Goal: Transaction & Acquisition: Purchase product/service

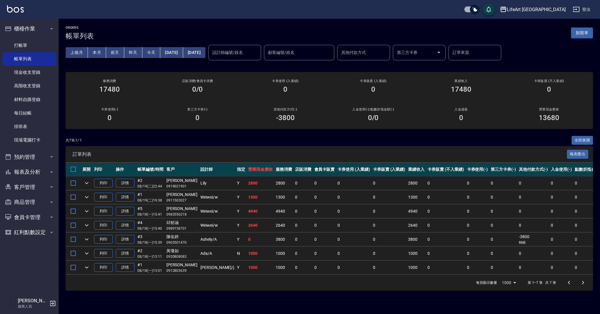
click at [36, 48] on link "打帳單" at bounding box center [29, 45] width 54 height 13
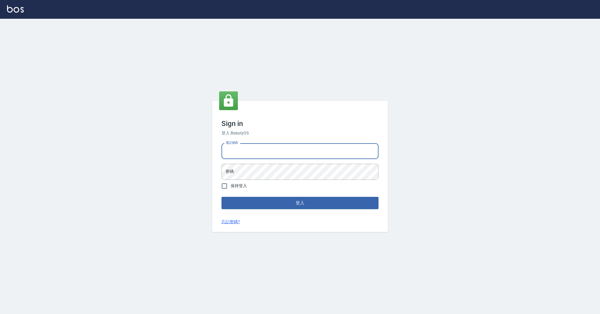
type input "0989368139"
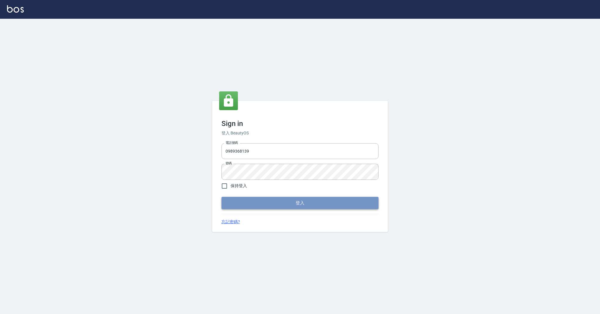
click at [283, 205] on button "登入" at bounding box center [299, 203] width 157 height 12
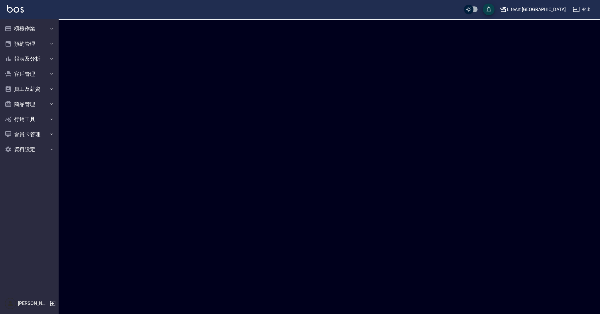
checkbox input "true"
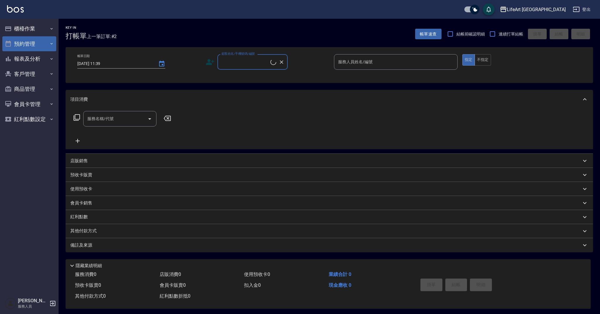
click at [37, 44] on button "預約管理" at bounding box center [29, 43] width 54 height 15
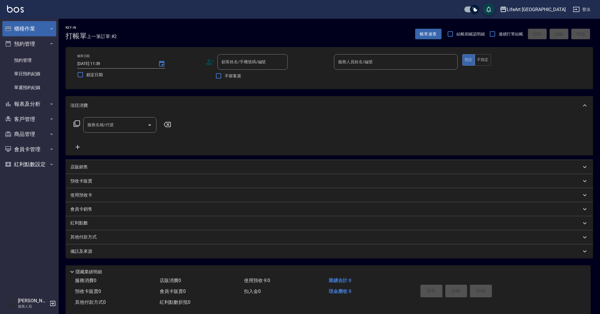
click at [40, 26] on button "櫃檯作業" at bounding box center [29, 28] width 54 height 15
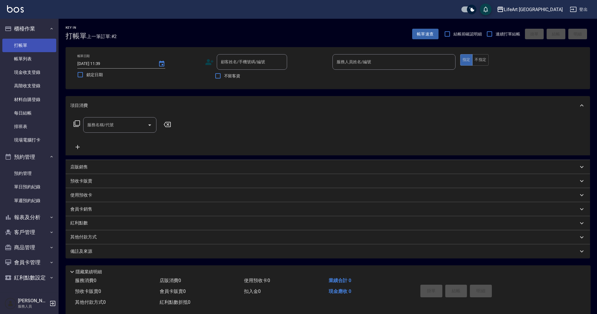
click at [45, 47] on link "打帳單" at bounding box center [29, 45] width 54 height 13
click at [227, 64] on input "顧客姓名/手機號碼/編號" at bounding box center [247, 62] width 56 height 10
click at [236, 78] on li "李昱汶/0922221430/null" at bounding box center [252, 77] width 70 height 10
type input "李昱汶/0922221430/null"
type input "Ashely-A"
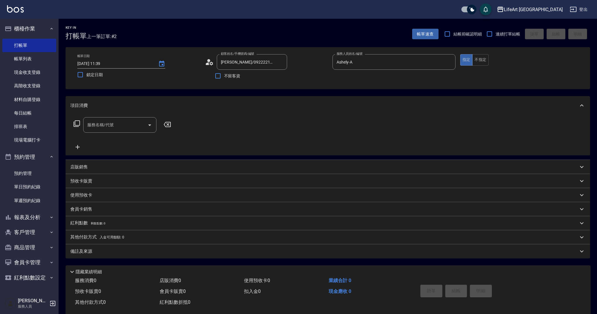
click at [209, 62] on icon at bounding box center [209, 62] width 9 height 9
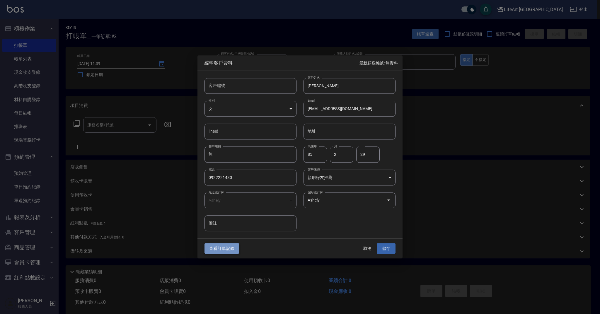
click at [219, 249] on button "查看訂單記錄" at bounding box center [221, 248] width 35 height 11
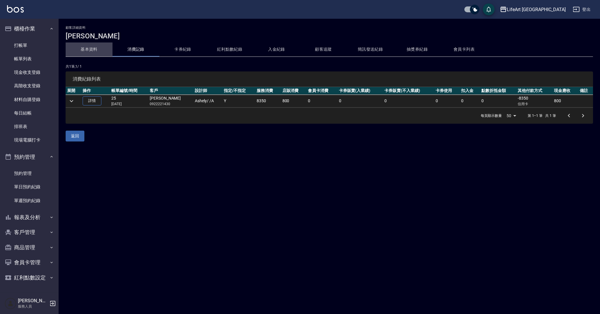
click at [91, 50] on button "基本資料" at bounding box center [89, 49] width 47 height 14
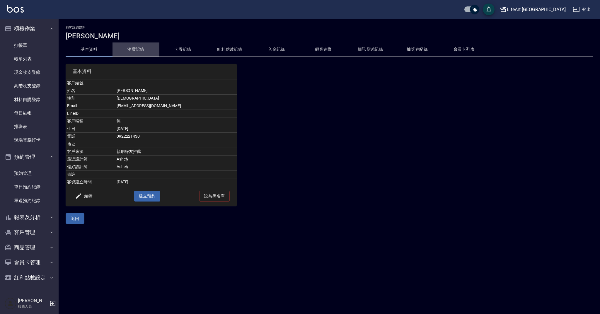
click at [138, 55] on button "消費記錄" at bounding box center [135, 49] width 47 height 14
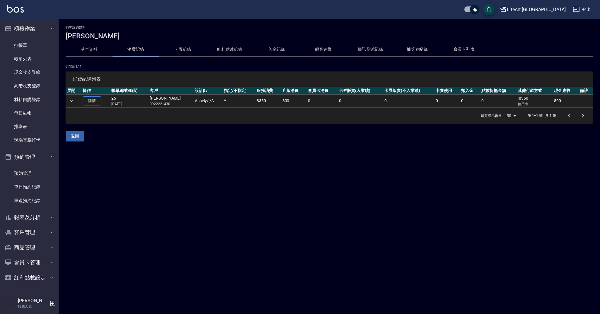
click at [137, 47] on button "消費記錄" at bounding box center [135, 49] width 47 height 14
click at [70, 100] on icon "expand row" at bounding box center [71, 101] width 7 height 7
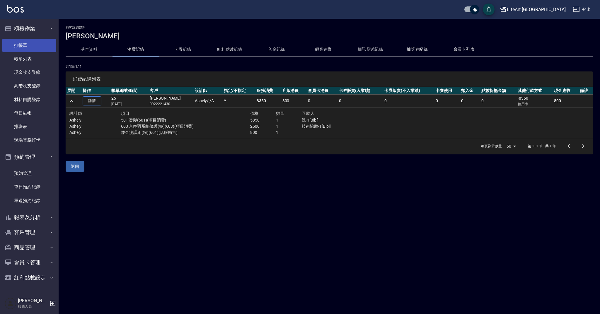
click at [20, 46] on link "打帳單" at bounding box center [29, 45] width 54 height 13
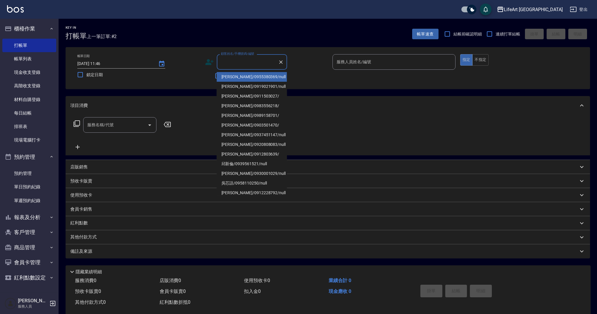
click at [232, 61] on input "顧客姓名/手機號碼/編號" at bounding box center [247, 62] width 56 height 10
type input "m"
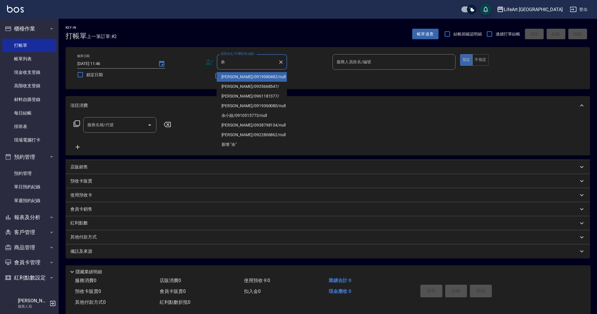
drag, startPoint x: 238, startPoint y: 78, endPoint x: 458, endPoint y: 42, distance: 222.4
click at [238, 78] on li "余明鍵/0919980482/null" at bounding box center [252, 77] width 70 height 10
type input "余明鍵/0919980482/null"
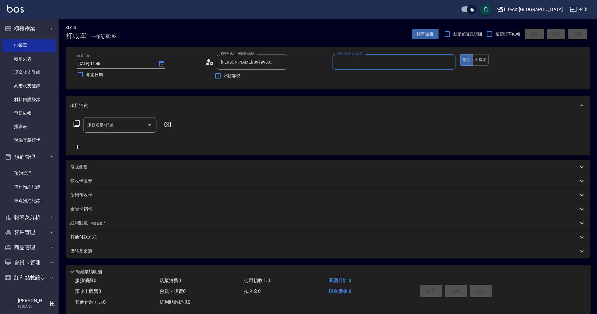
click at [386, 63] on input "服務人員姓名/編號" at bounding box center [394, 62] width 118 height 10
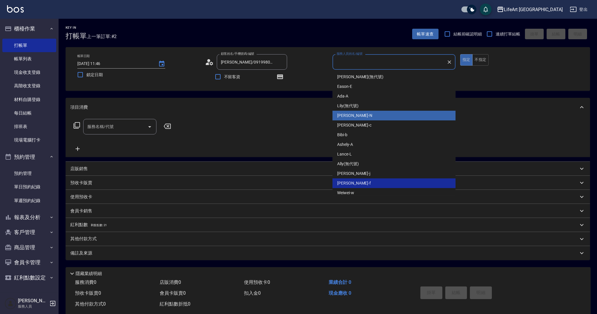
type input "Finney-f"
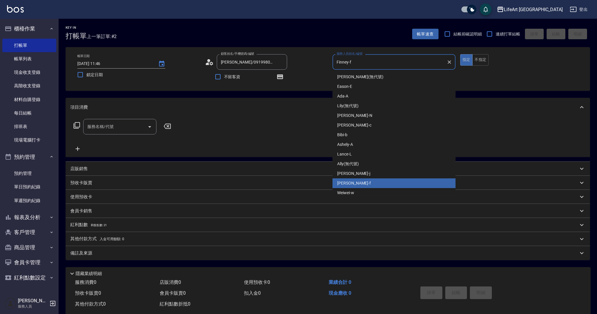
click at [357, 183] on div "Finney -f" at bounding box center [394, 183] width 123 height 10
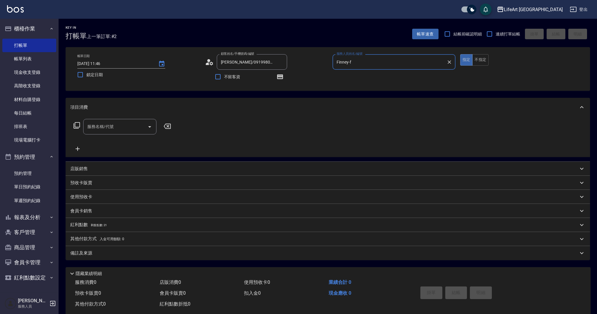
click at [129, 131] on input "服務名稱/代號" at bounding box center [115, 127] width 59 height 10
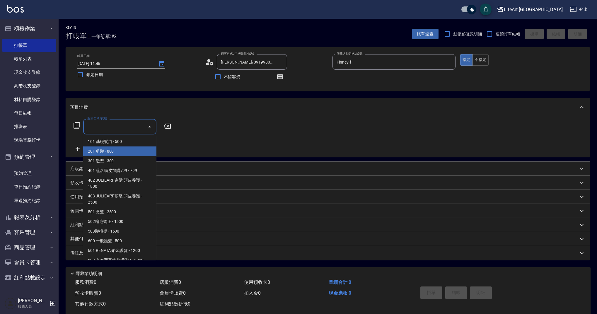
click at [123, 150] on span "201 剪髮 - 800" at bounding box center [119, 151] width 73 height 10
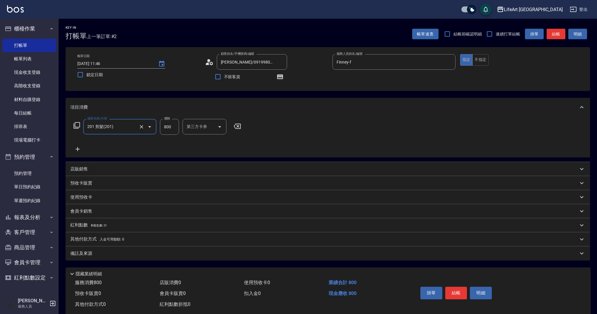
type input "201 剪髮(201)"
drag, startPoint x: 173, startPoint y: 127, endPoint x: 147, endPoint y: 124, distance: 25.8
click at [147, 124] on div "服務名稱/代號 201 剪髮(201) 服務名稱/代號 價格 800 價格 洗-1 洗-1 第三方卡券 第三方卡券" at bounding box center [176, 127] width 213 height 16
type input "1170"
click at [461, 297] on button "結帳" at bounding box center [456, 293] width 22 height 12
